Goal: Check status: Check status

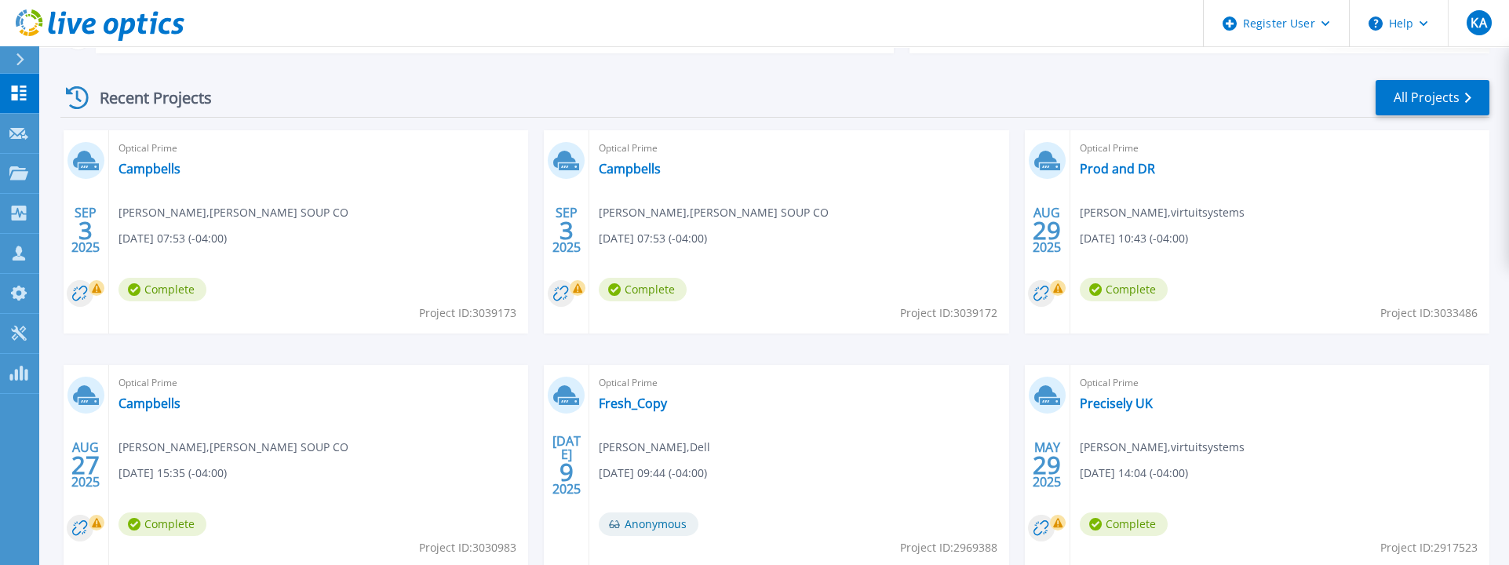
scroll to position [261, 0]
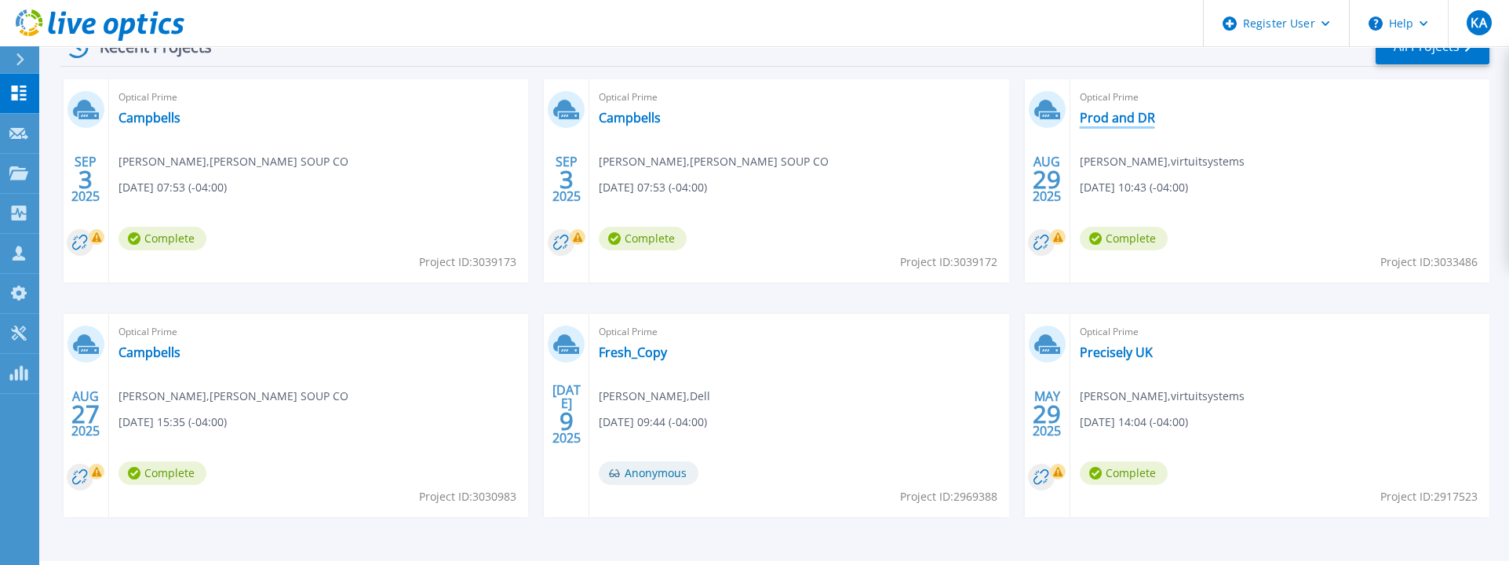
click at [1113, 117] on link "Prod and DR" at bounding box center [1117, 118] width 75 height 16
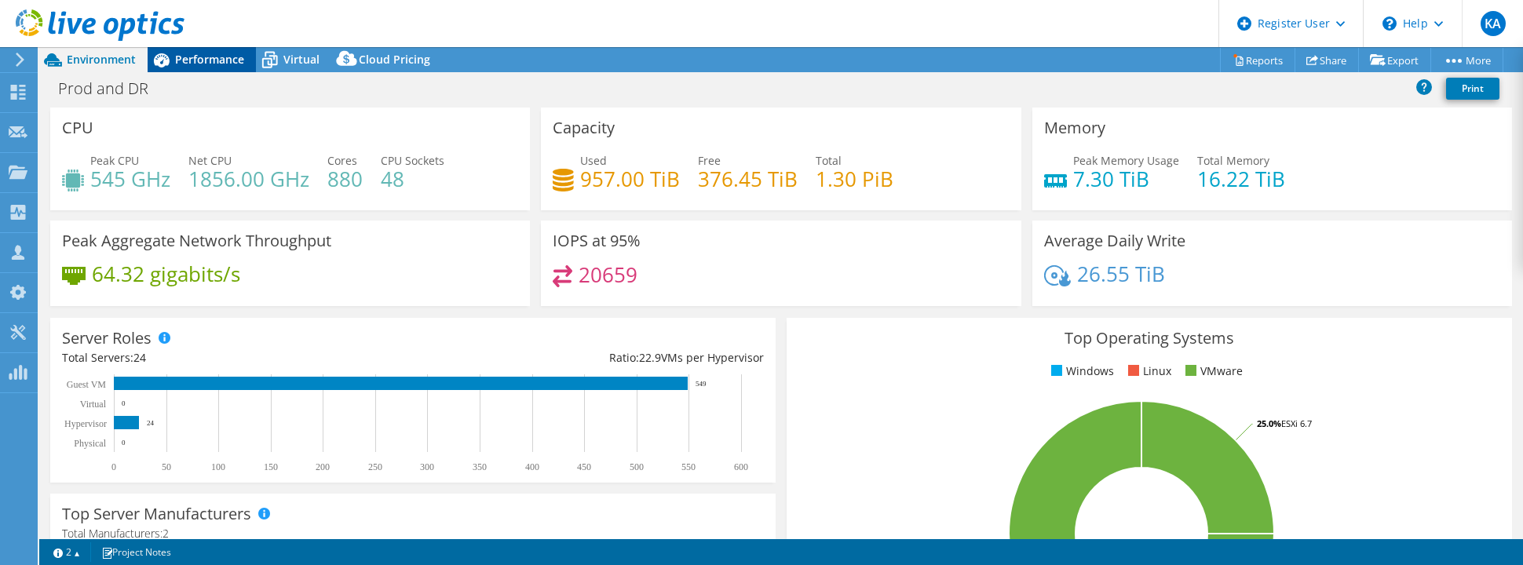
click at [190, 47] on div "Performance" at bounding box center [202, 59] width 108 height 25
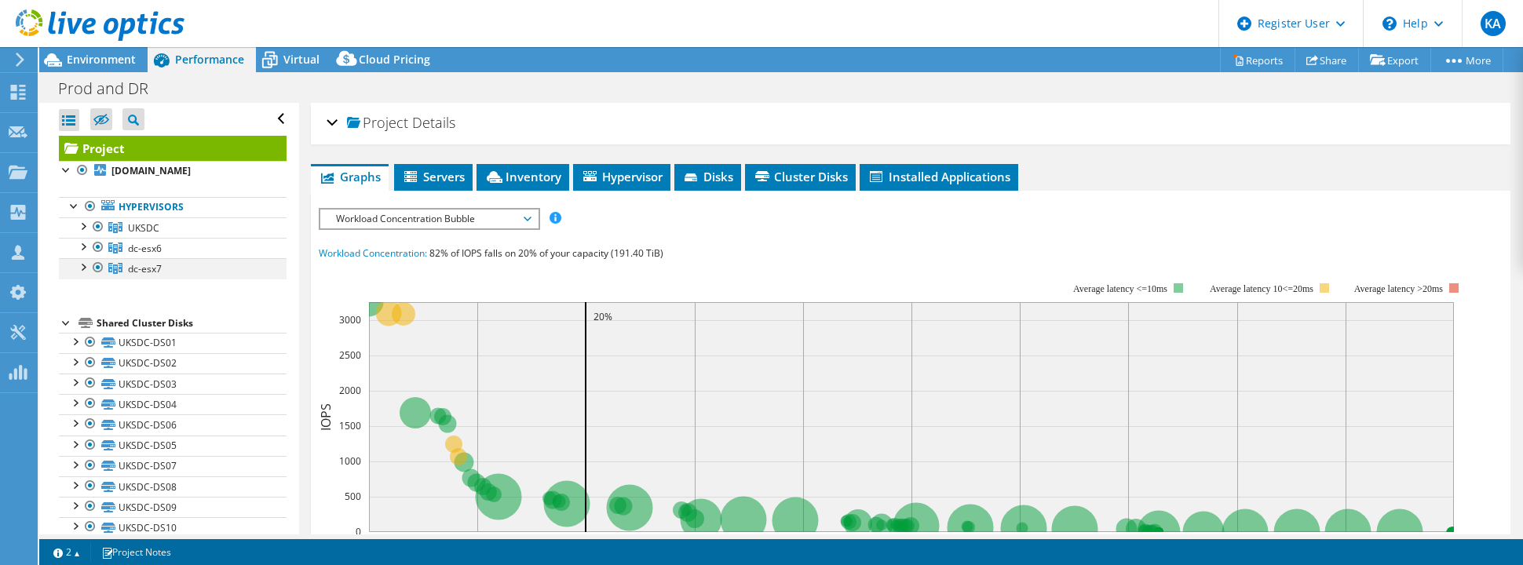
click at [78, 266] on div at bounding box center [83, 266] width 16 height 16
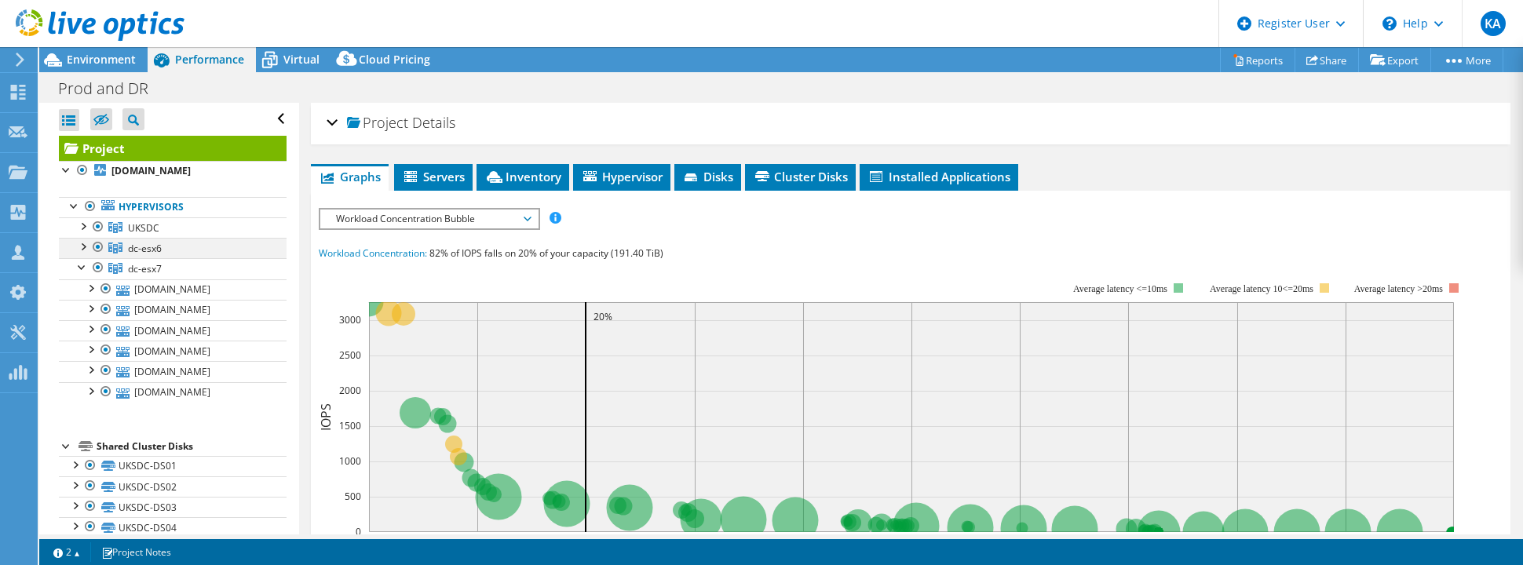
click at [82, 249] on div at bounding box center [83, 246] width 16 height 16
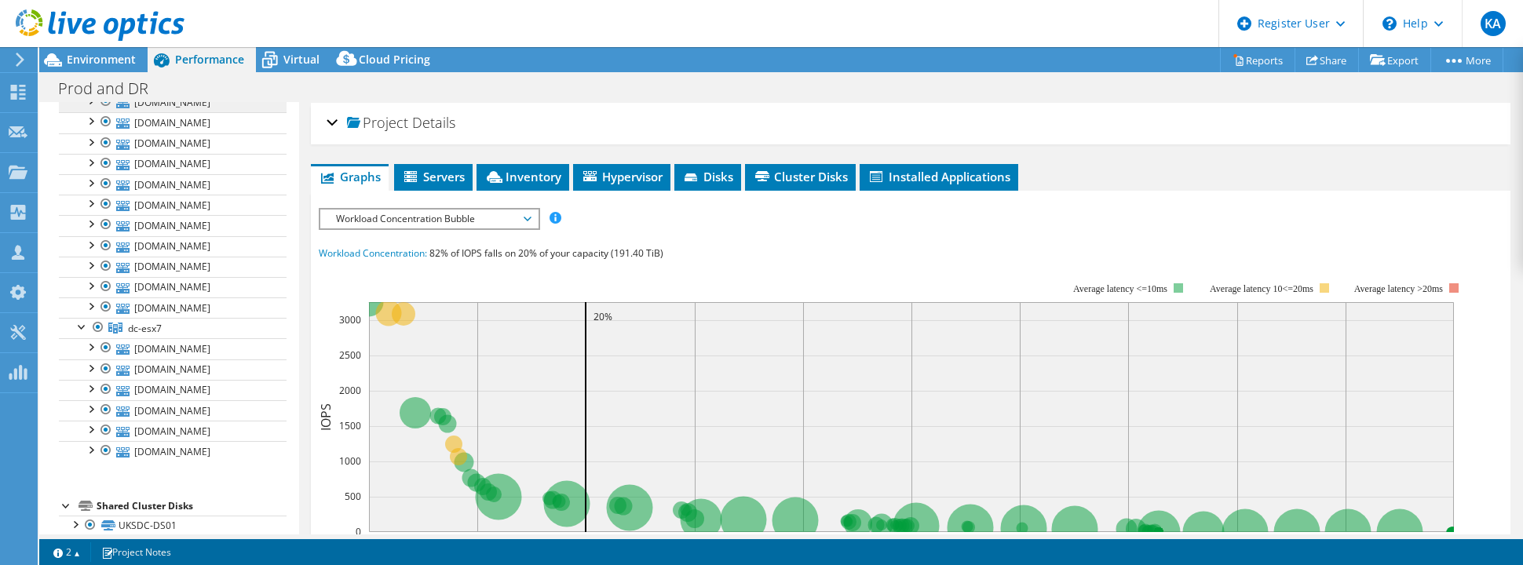
scroll to position [261, 0]
